Goal: Contribute content

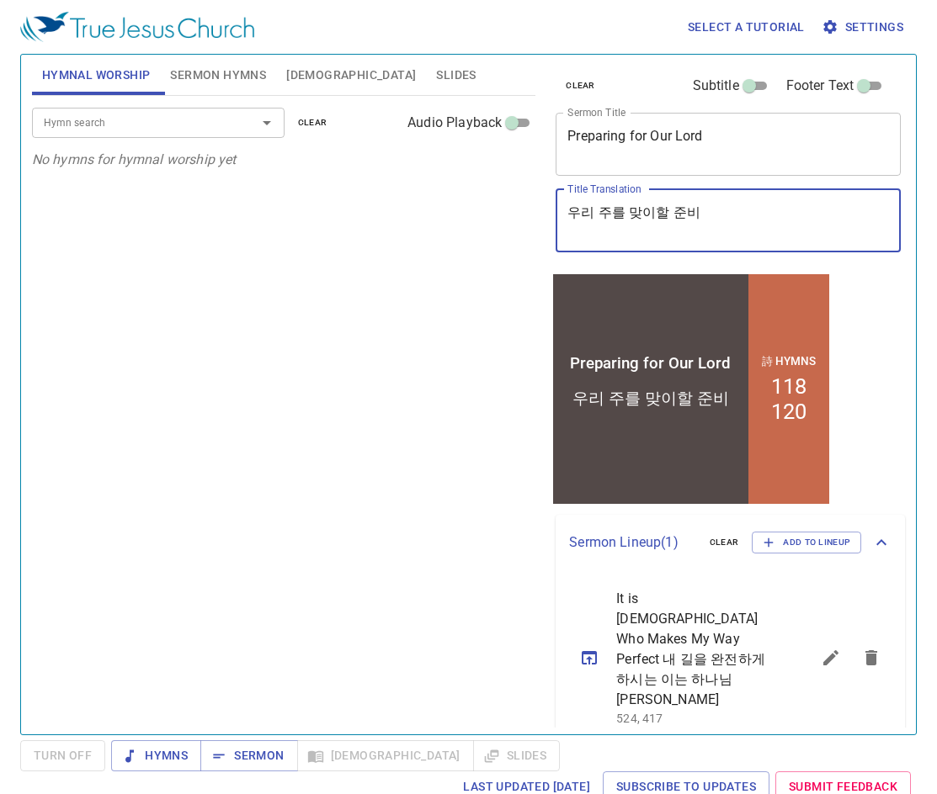
drag, startPoint x: 723, startPoint y: 210, endPoint x: 156, endPoint y: 210, distance: 567.1
click at [156, 210] on div "Hymnal Worship Sermon Hymns [DEMOGRAPHIC_DATA] Slides Hymn search Hymn search c…" at bounding box center [468, 388] width 886 height 680
paste textarea "불행의 씨앗"
type textarea "불행의 씨앗"
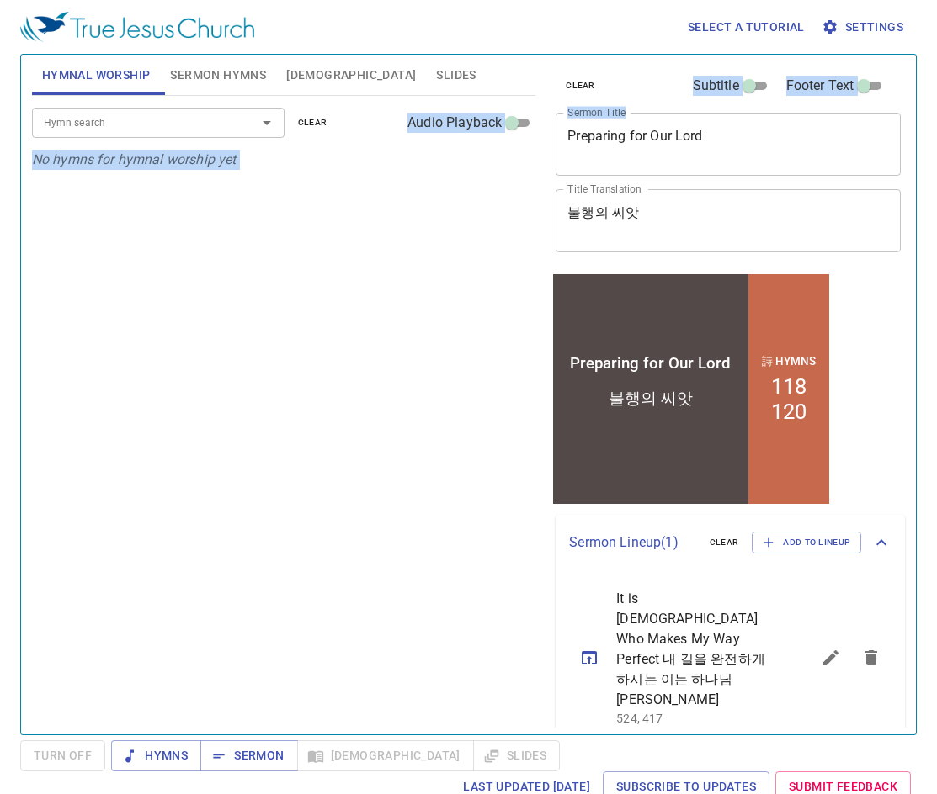
drag, startPoint x: 729, startPoint y: 127, endPoint x: 514, endPoint y: 130, distance: 214.6
click at [514, 130] on div "Hymnal Worship Sermon Hymns [DEMOGRAPHIC_DATA] Slides Hymn search Hymn search c…" at bounding box center [468, 388] width 886 height 680
click at [773, 173] on div "Preparing for Our Lord x Sermon Title" at bounding box center [727, 144] width 345 height 63
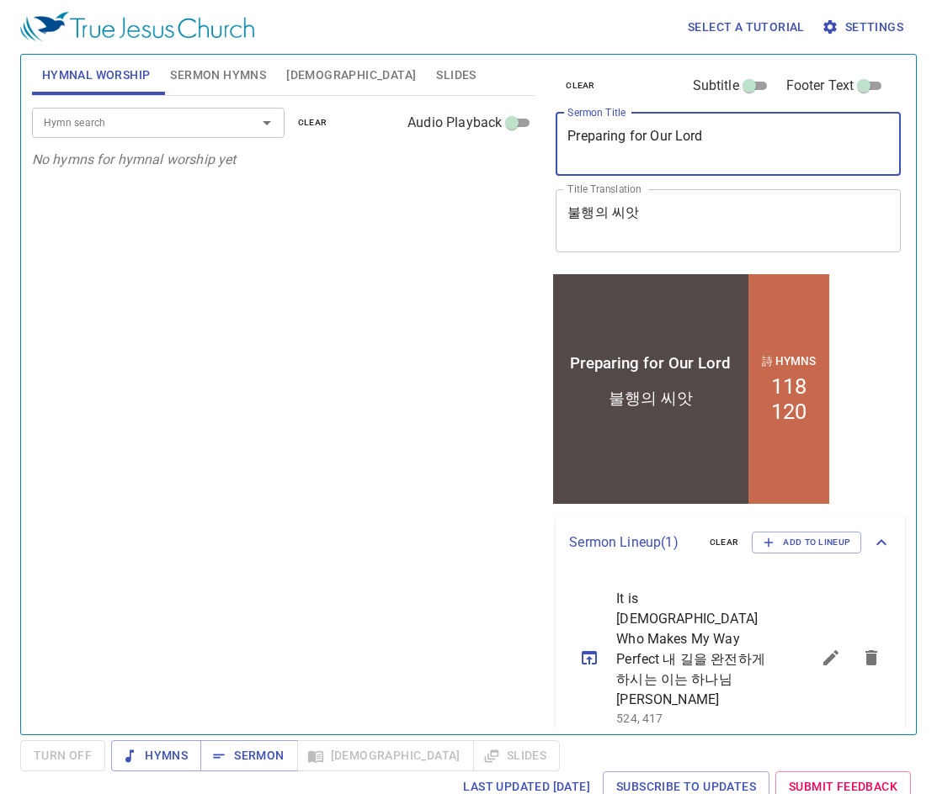
drag, startPoint x: 750, startPoint y: 151, endPoint x: 549, endPoint y: 122, distance: 202.3
click at [549, 122] on div "clear Subtitle Footer Text Sermon Title Preparing for Our Lord x Sermon Title T…" at bounding box center [727, 162] width 356 height 215
paste textarea "Seeds of misfortune"
type textarea "Seeds of misfortune"
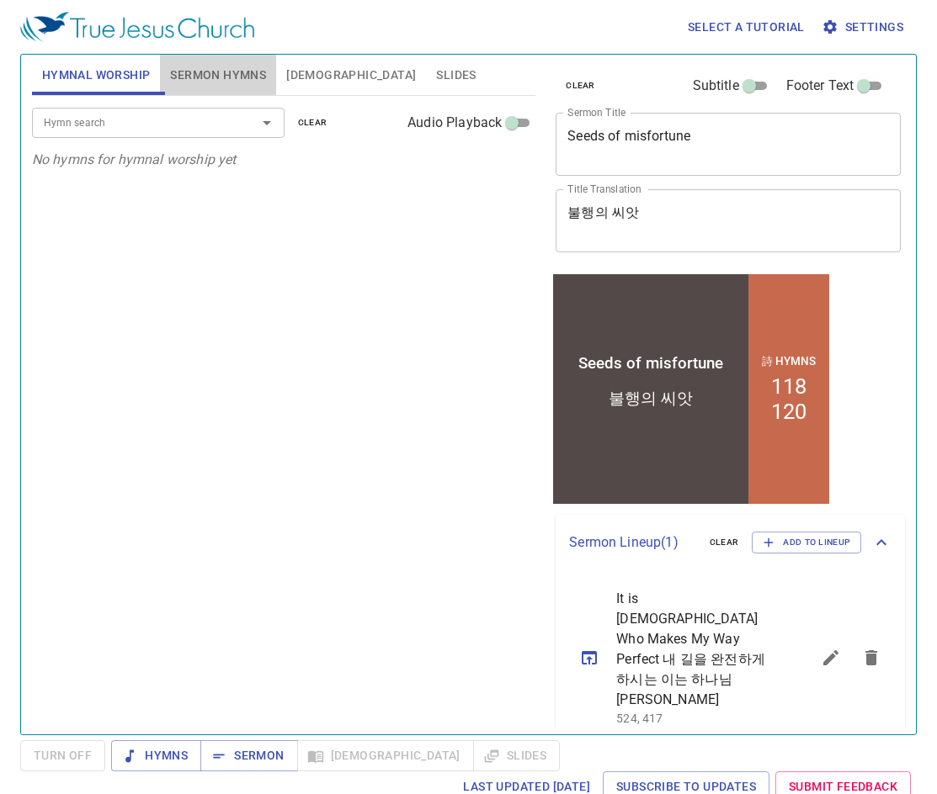
click at [228, 91] on button "Sermon Hymns" at bounding box center [218, 75] width 116 height 40
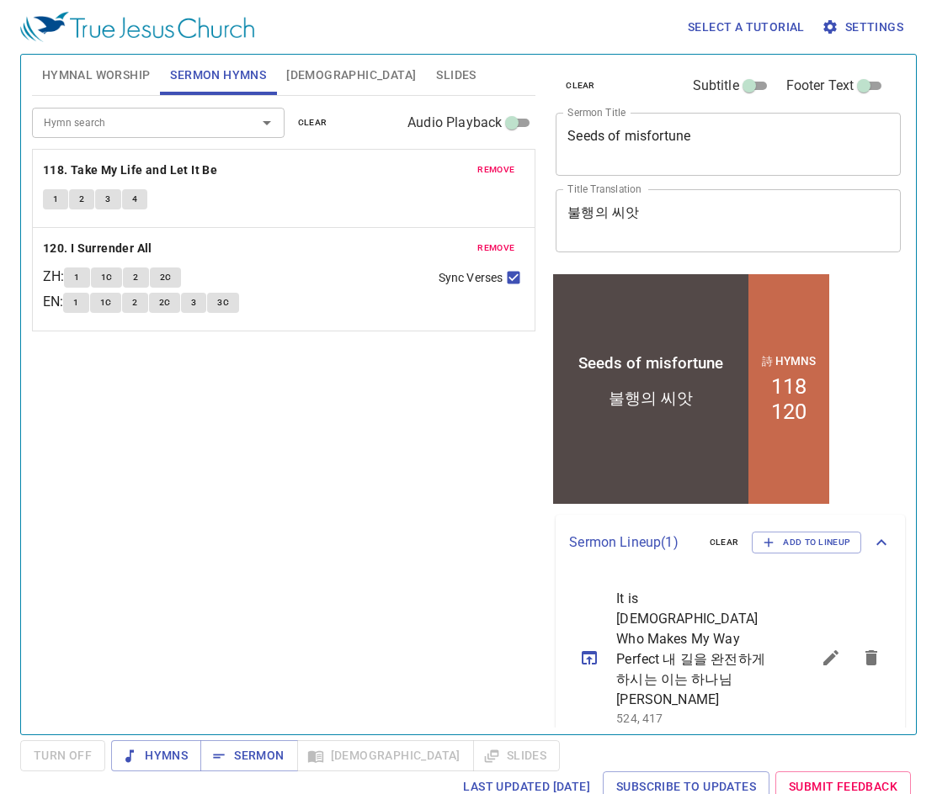
click at [496, 166] on span "remove" at bounding box center [495, 169] width 37 height 15
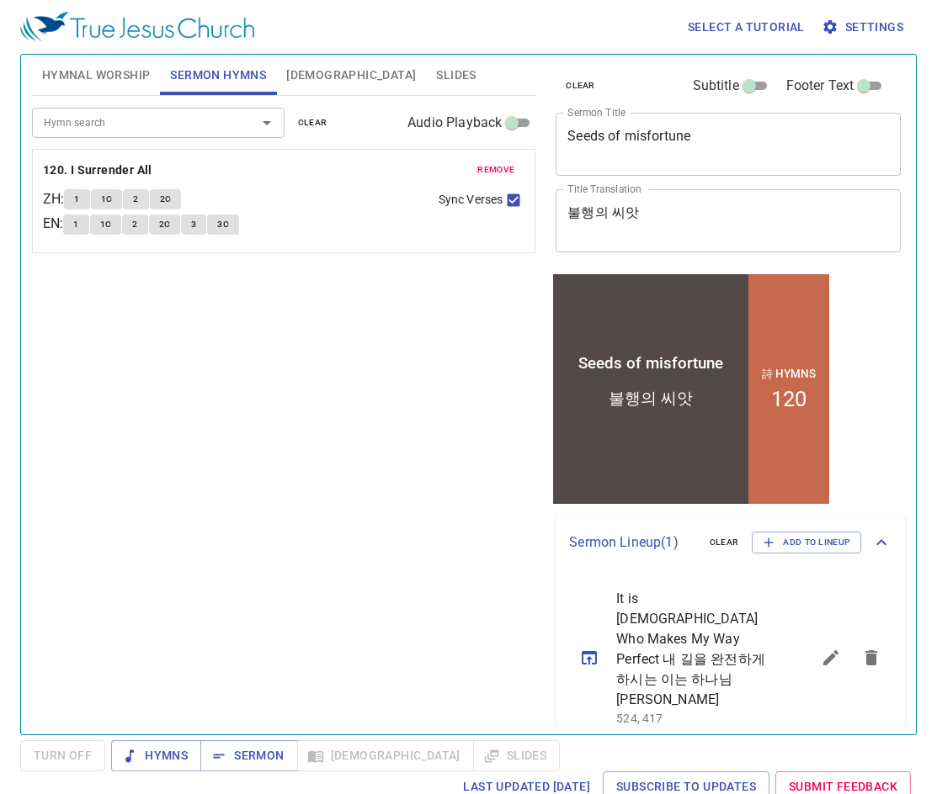
click at [496, 166] on span "remove" at bounding box center [495, 169] width 37 height 15
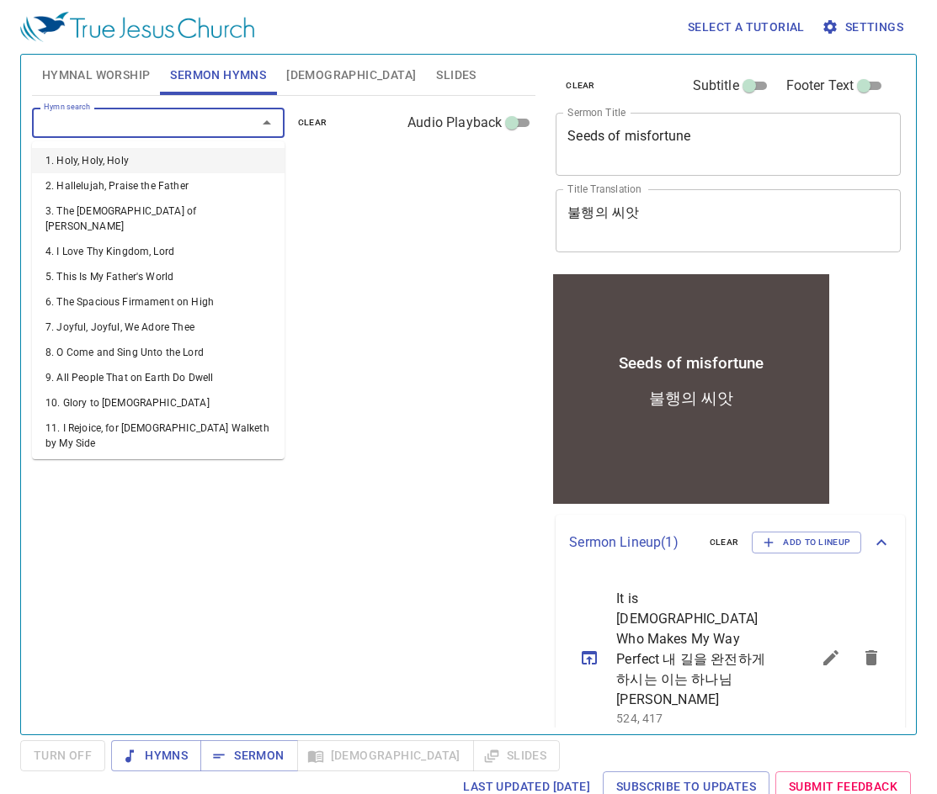
click at [138, 131] on input "Hymn search" at bounding box center [133, 122] width 193 height 19
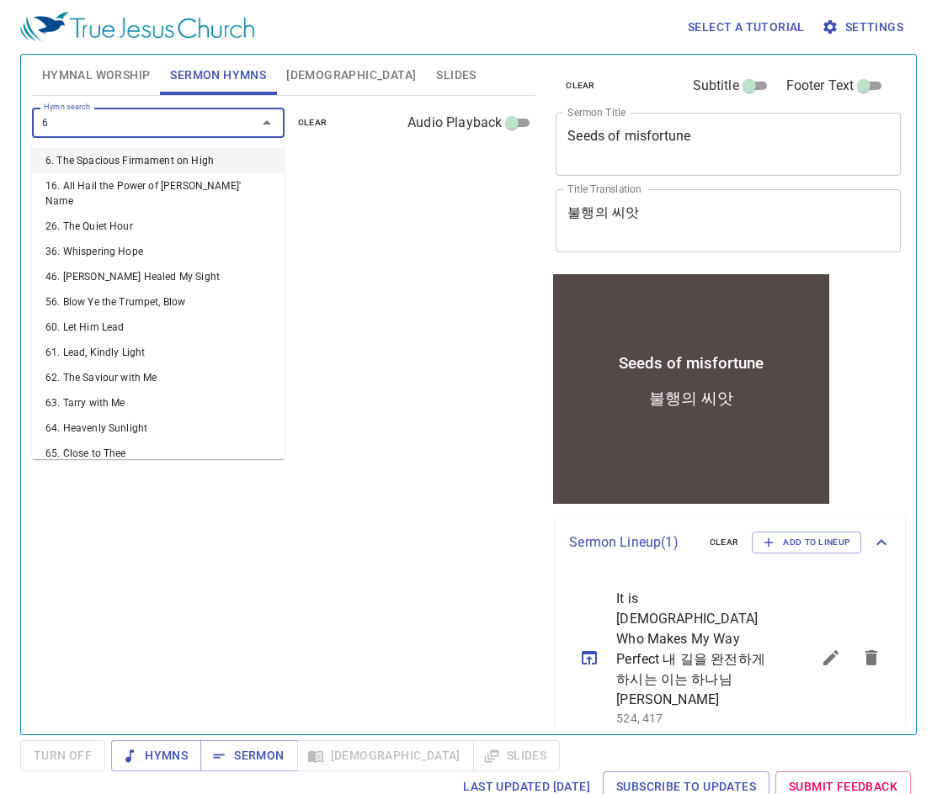
type input "65"
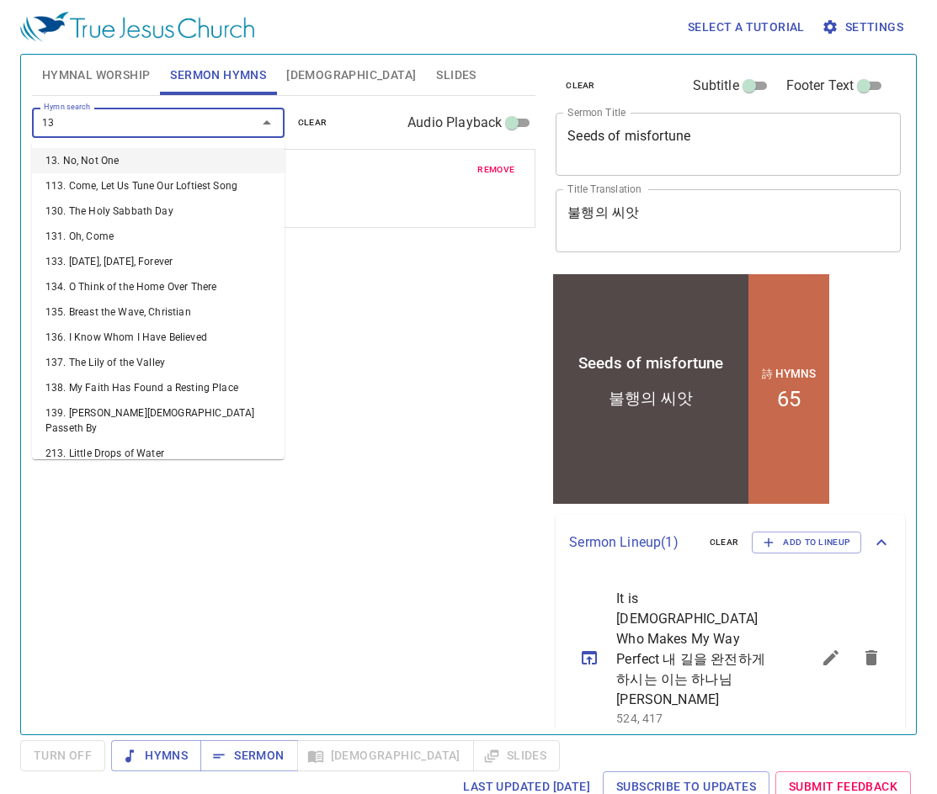
type input "136"
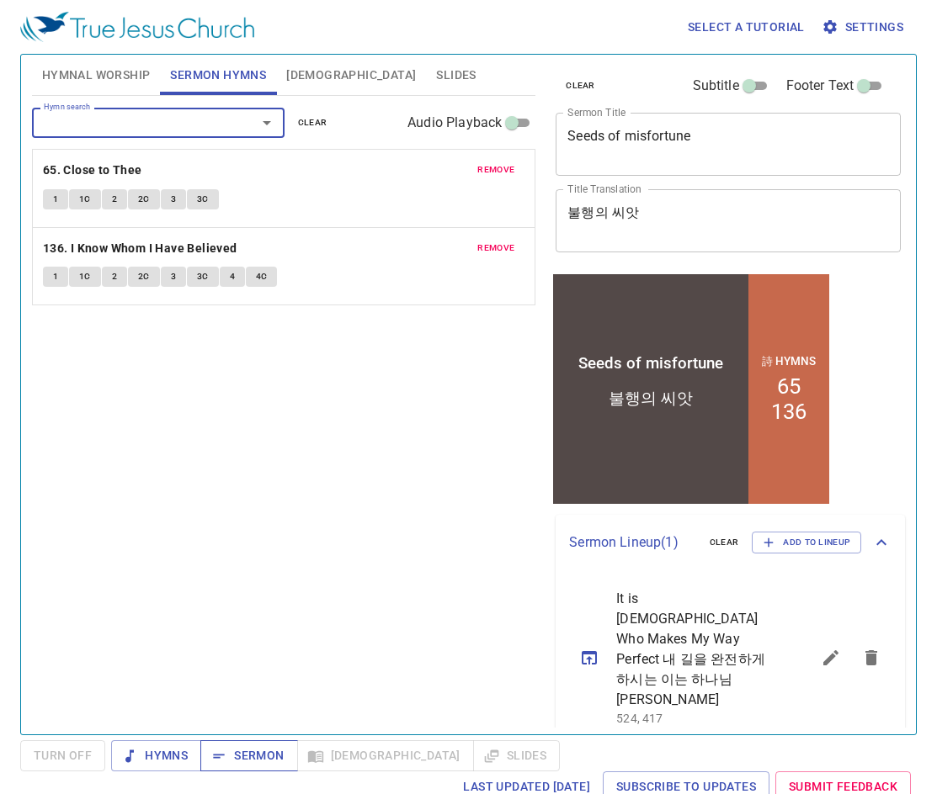
click at [231, 757] on span "Sermon" at bounding box center [249, 756] width 70 height 21
